Goal: Information Seeking & Learning: Learn about a topic

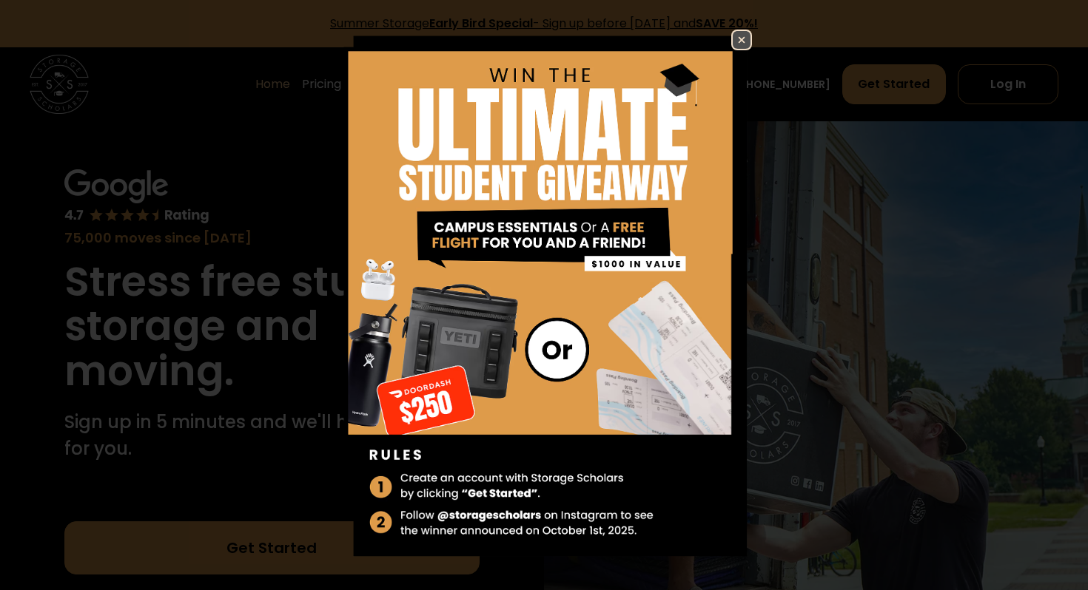
click at [746, 34] on img at bounding box center [741, 40] width 18 height 18
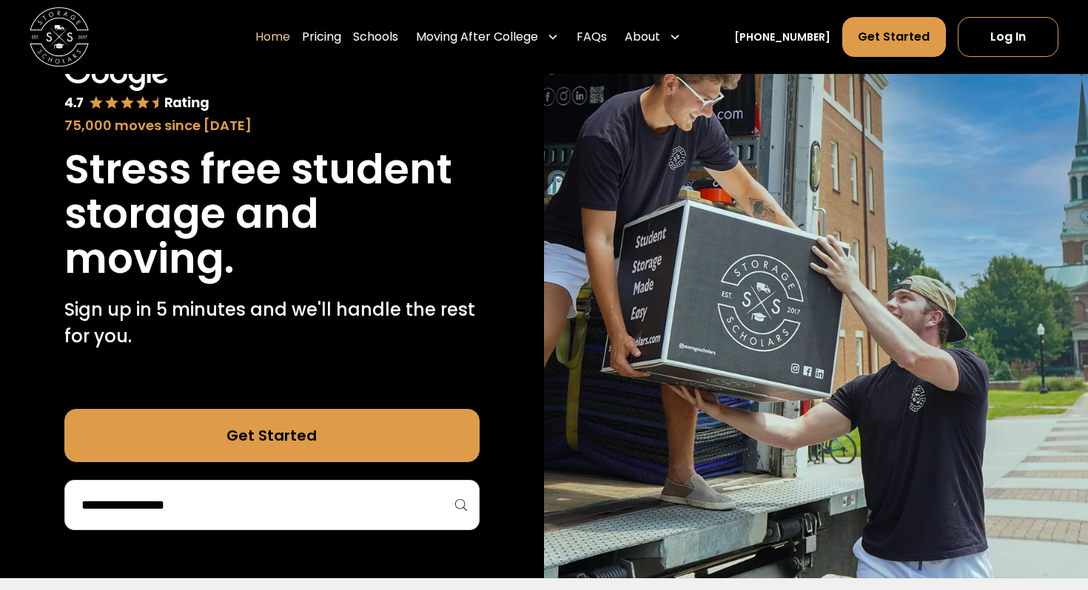
scroll to position [113, 0]
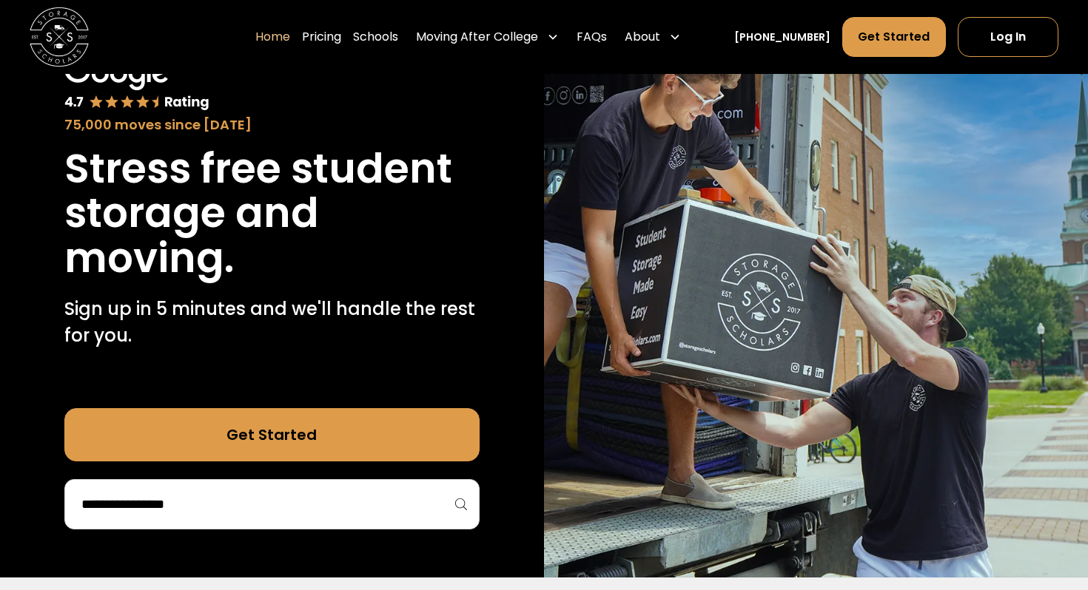
click at [358, 84] on div "75,000 moves since [DATE]" at bounding box center [271, 95] width 415 height 78
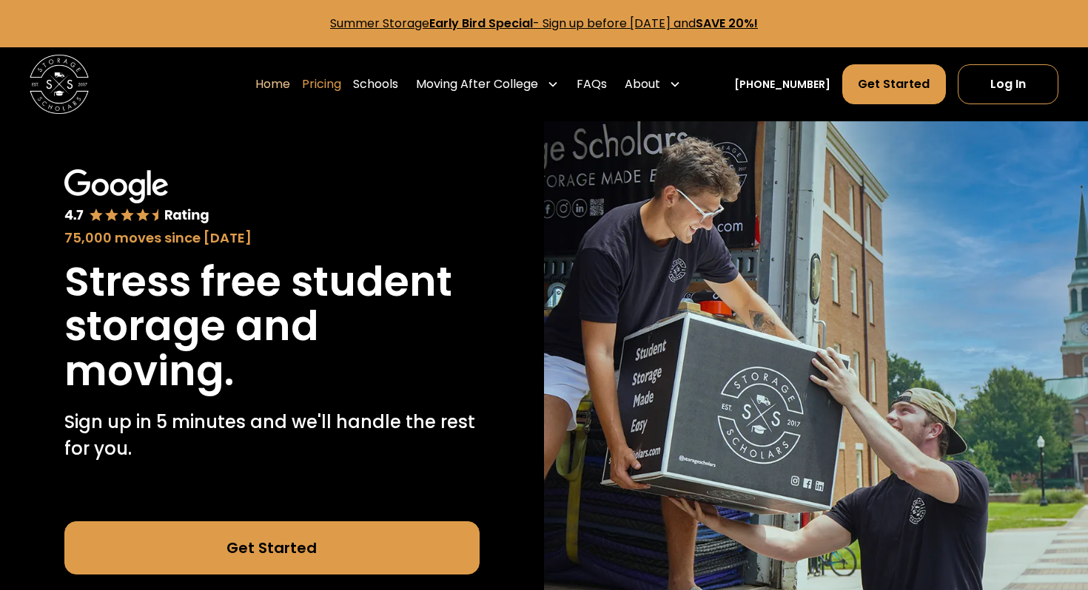
click at [341, 85] on link "Pricing" at bounding box center [321, 84] width 39 height 41
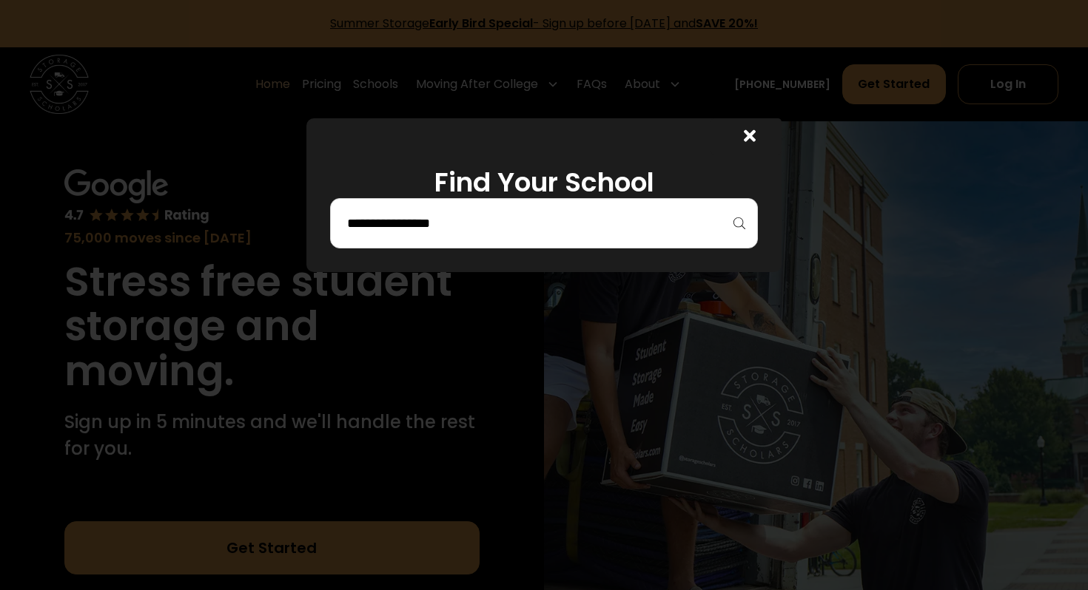
click at [752, 133] on icon at bounding box center [750, 136] width 12 height 12
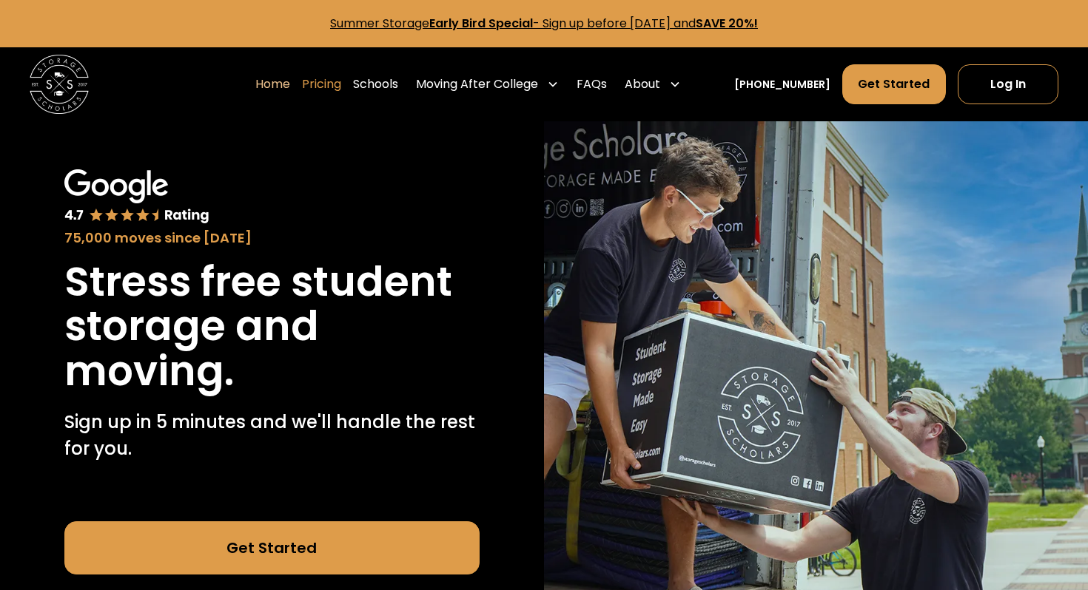
click at [341, 92] on link "Pricing" at bounding box center [321, 84] width 39 height 41
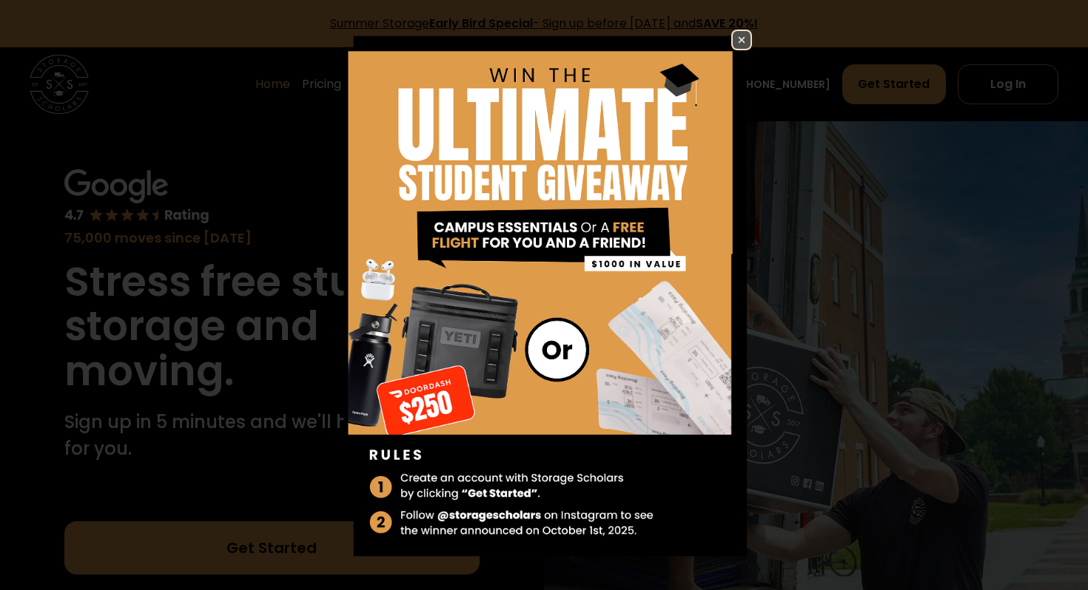
click at [746, 38] on img at bounding box center [741, 40] width 18 height 18
